Goal: Book appointment/travel/reservation

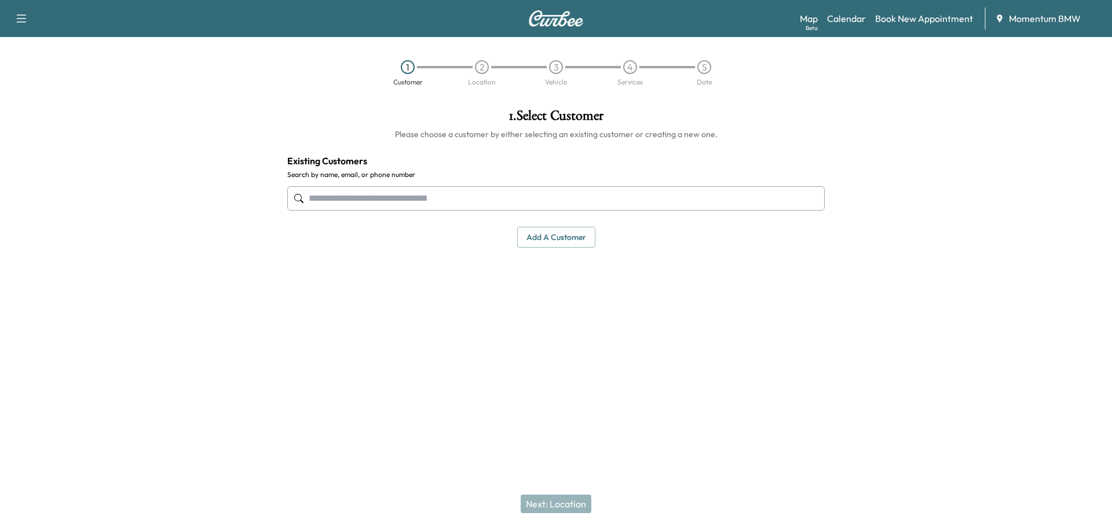
click at [848, 20] on link "Calendar" at bounding box center [846, 19] width 39 height 14
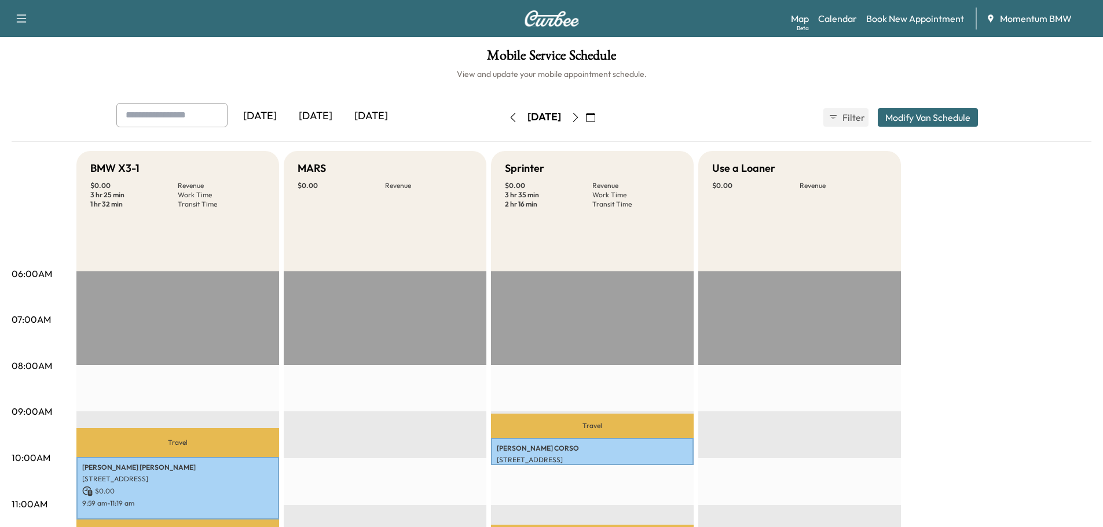
click at [508, 116] on icon "button" at bounding box center [512, 117] width 9 height 9
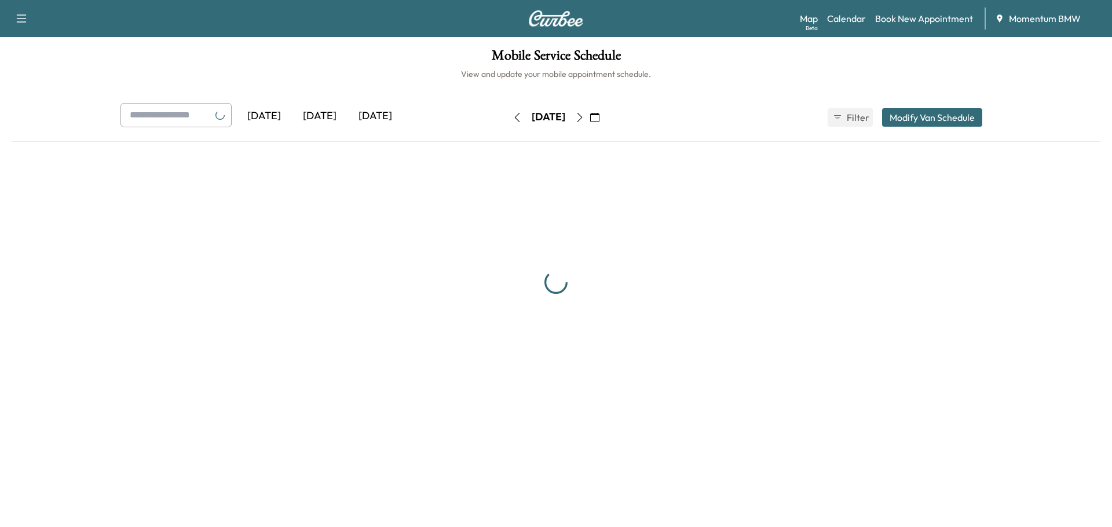
click at [507, 116] on button "button" at bounding box center [517, 117] width 20 height 19
click at [480, 116] on div "[DATE] [DATE] [DATE] [DATE] August 2025 S M T W T F S 27 28 29 30 31 1 2 3 4 5 …" at bounding box center [555, 117] width 889 height 29
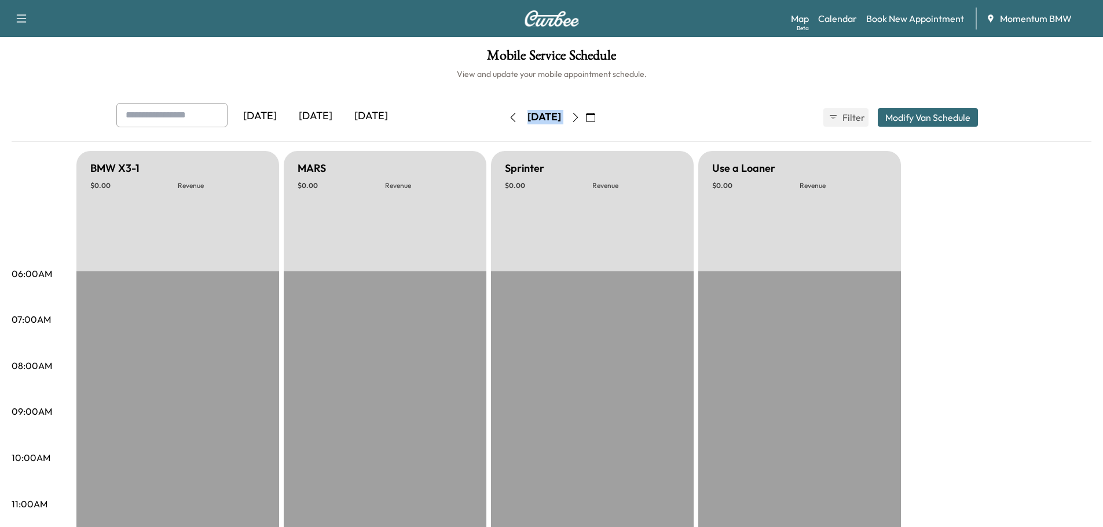
click at [503, 116] on button "button" at bounding box center [513, 117] width 20 height 19
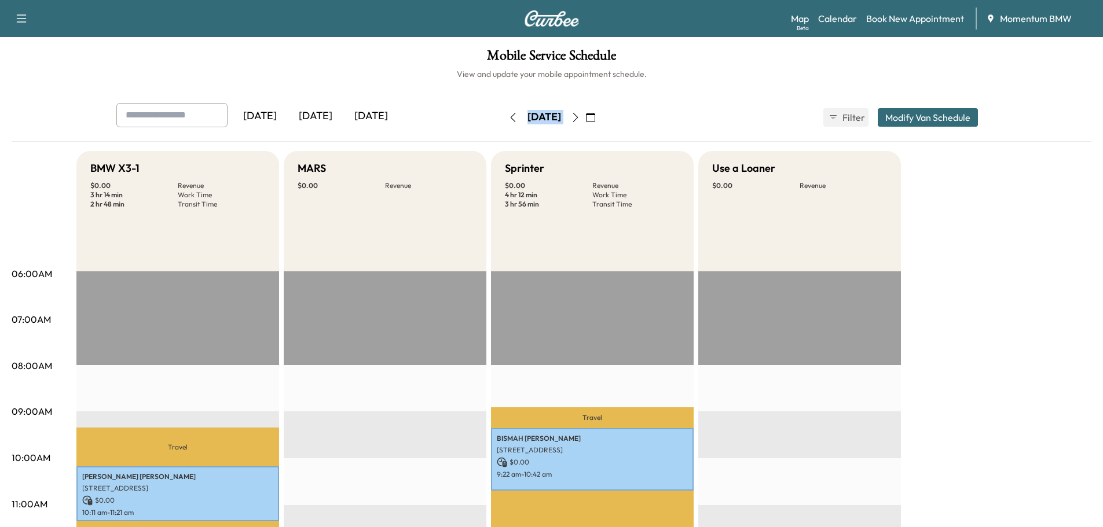
click at [508, 117] on icon "button" at bounding box center [512, 117] width 9 height 9
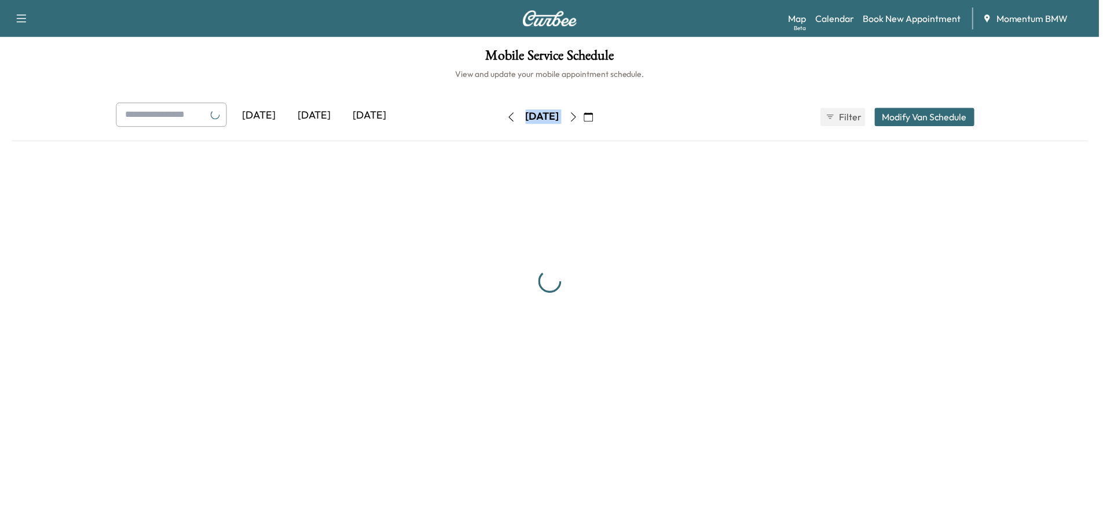
click at [503, 117] on button "button" at bounding box center [513, 117] width 20 height 19
click at [527, 117] on div "[DATE]" at bounding box center [544, 117] width 34 height 14
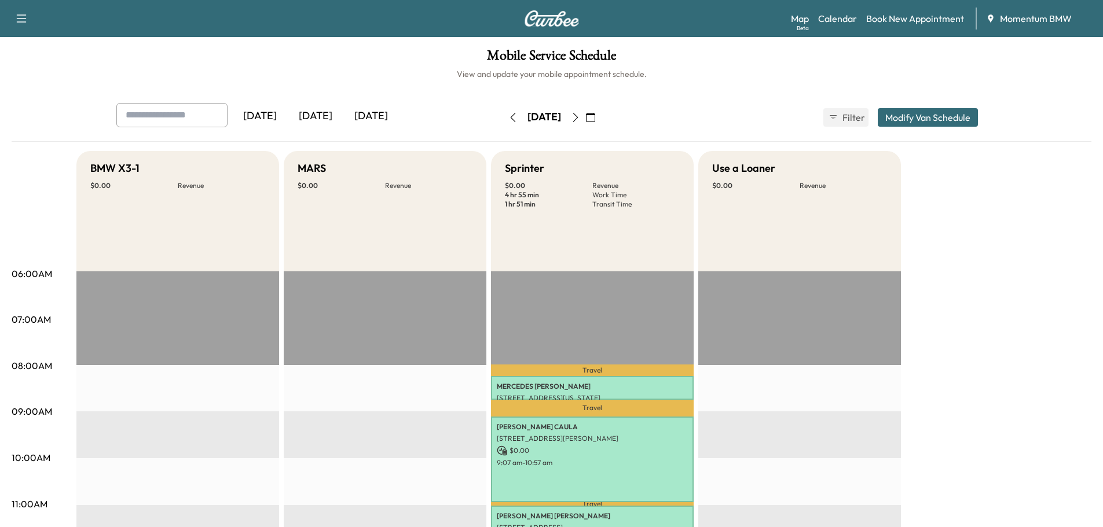
click at [503, 116] on button "button" at bounding box center [513, 117] width 20 height 19
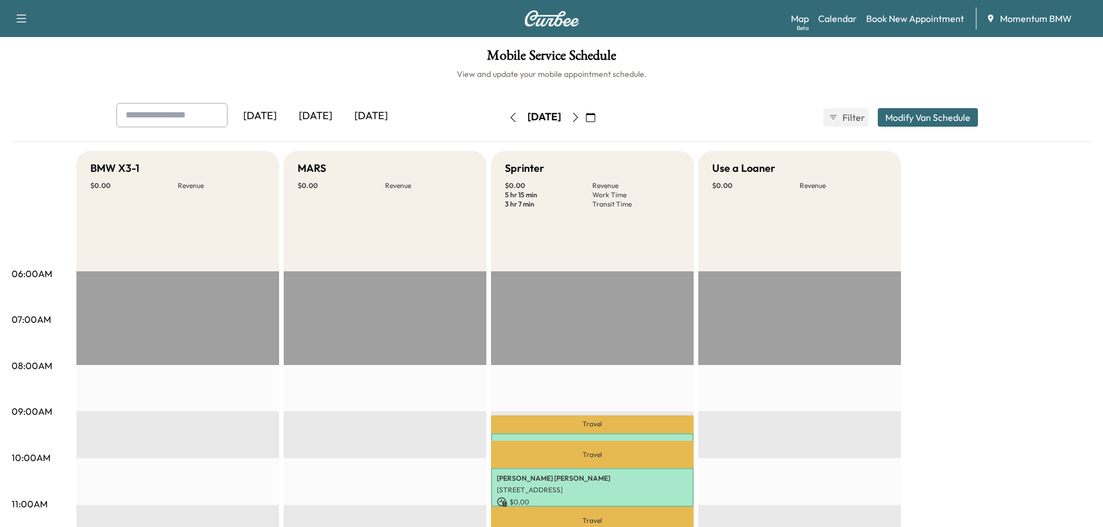
click at [508, 116] on icon "button" at bounding box center [512, 117] width 9 height 9
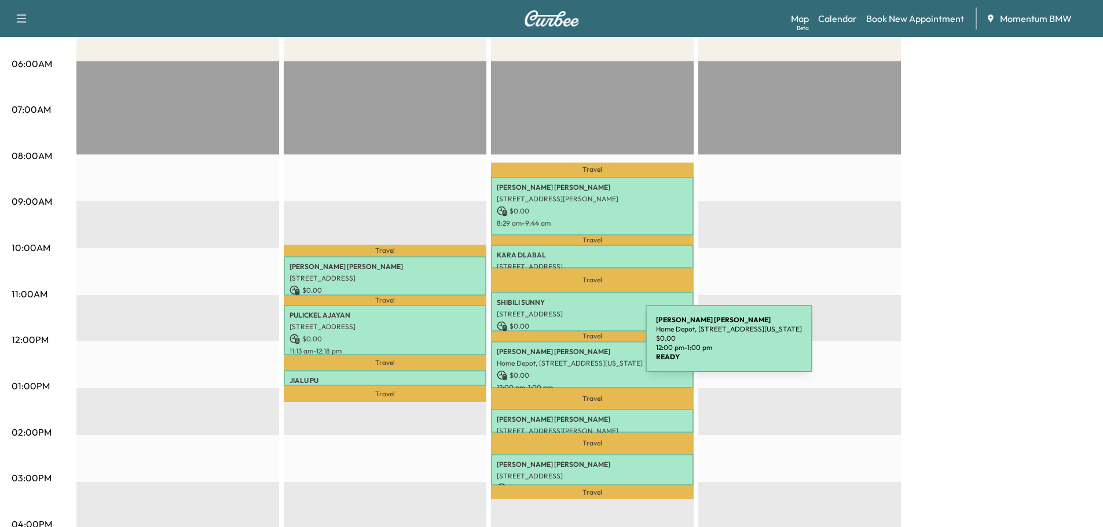
scroll to position [232, 0]
